Goal: Transaction & Acquisition: Register for event/course

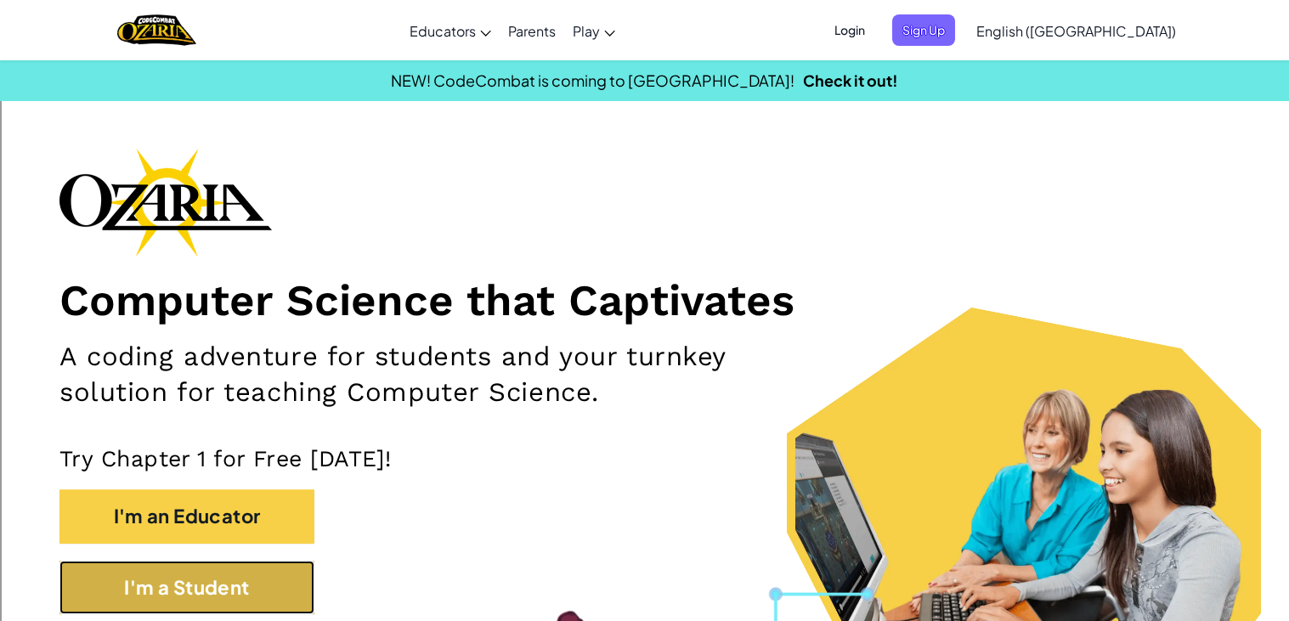
click at [183, 577] on button "I'm a Student" at bounding box center [186, 588] width 255 height 54
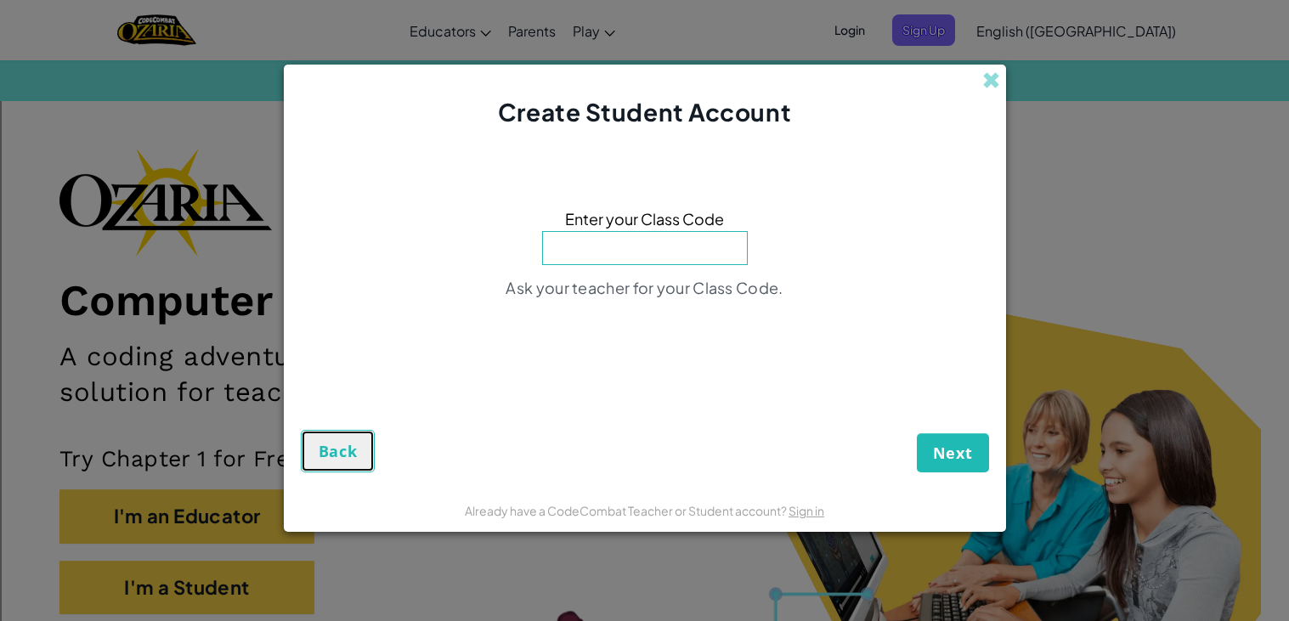
click at [326, 459] on span "Back" at bounding box center [338, 451] width 39 height 20
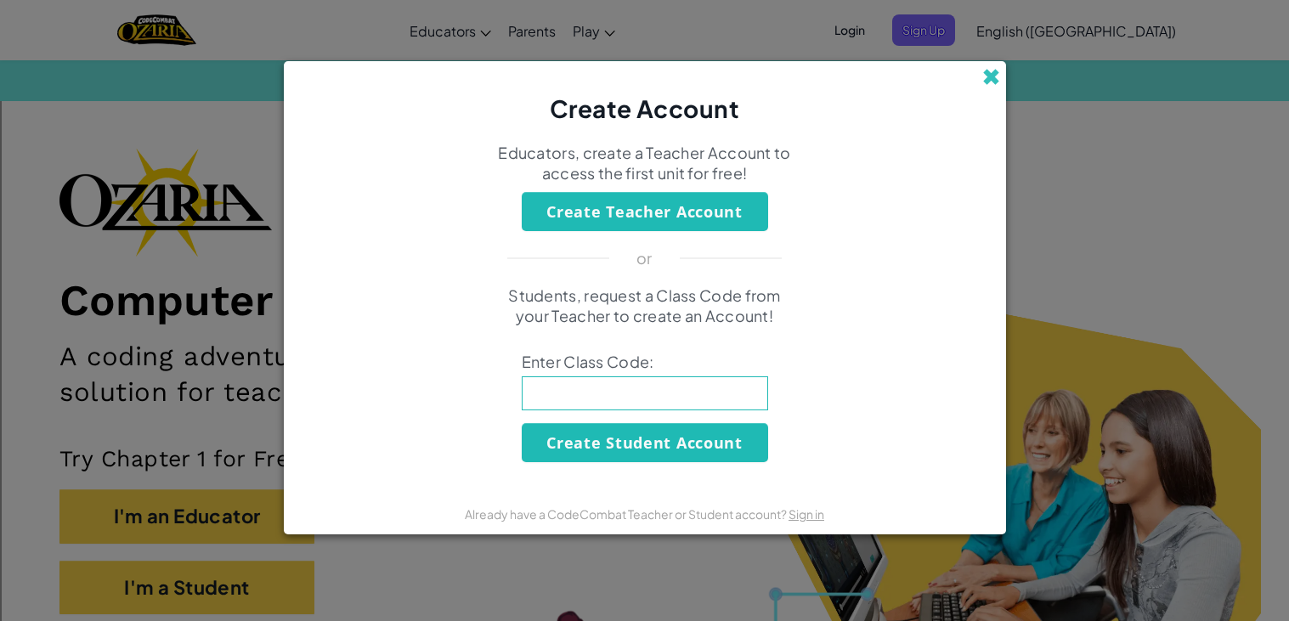
click at [991, 68] on span at bounding box center [991, 77] width 18 height 18
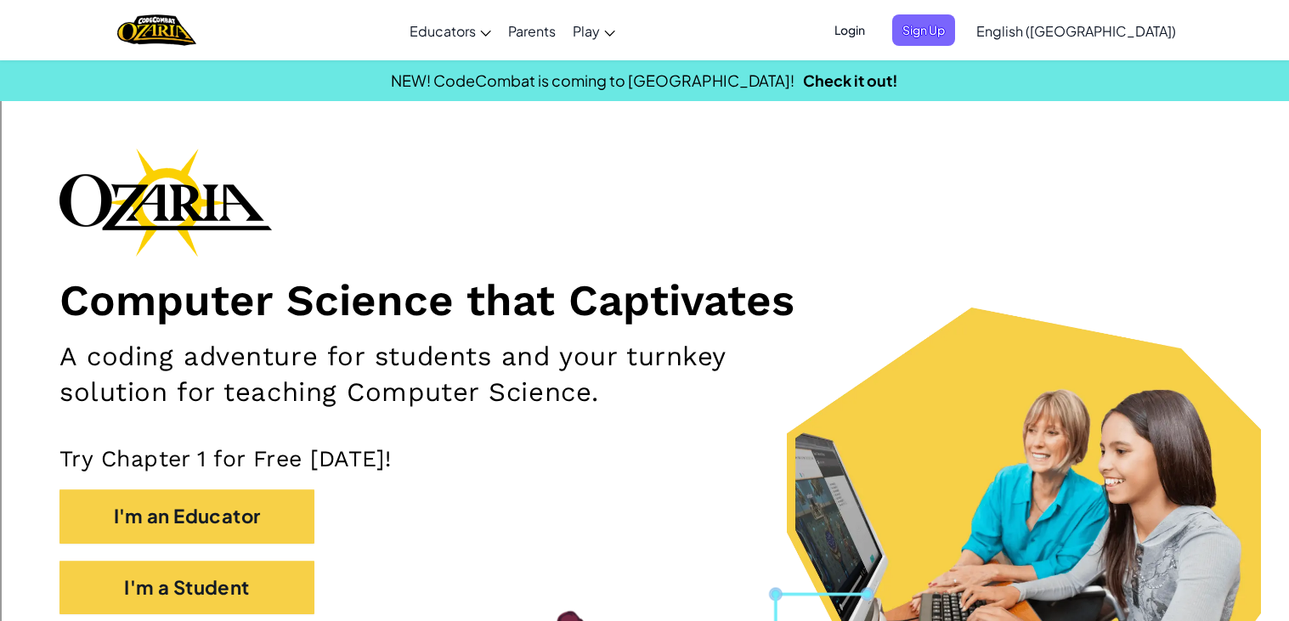
click at [875, 42] on span "Login" at bounding box center [849, 29] width 51 height 31
